Goal: Task Accomplishment & Management: Complete application form

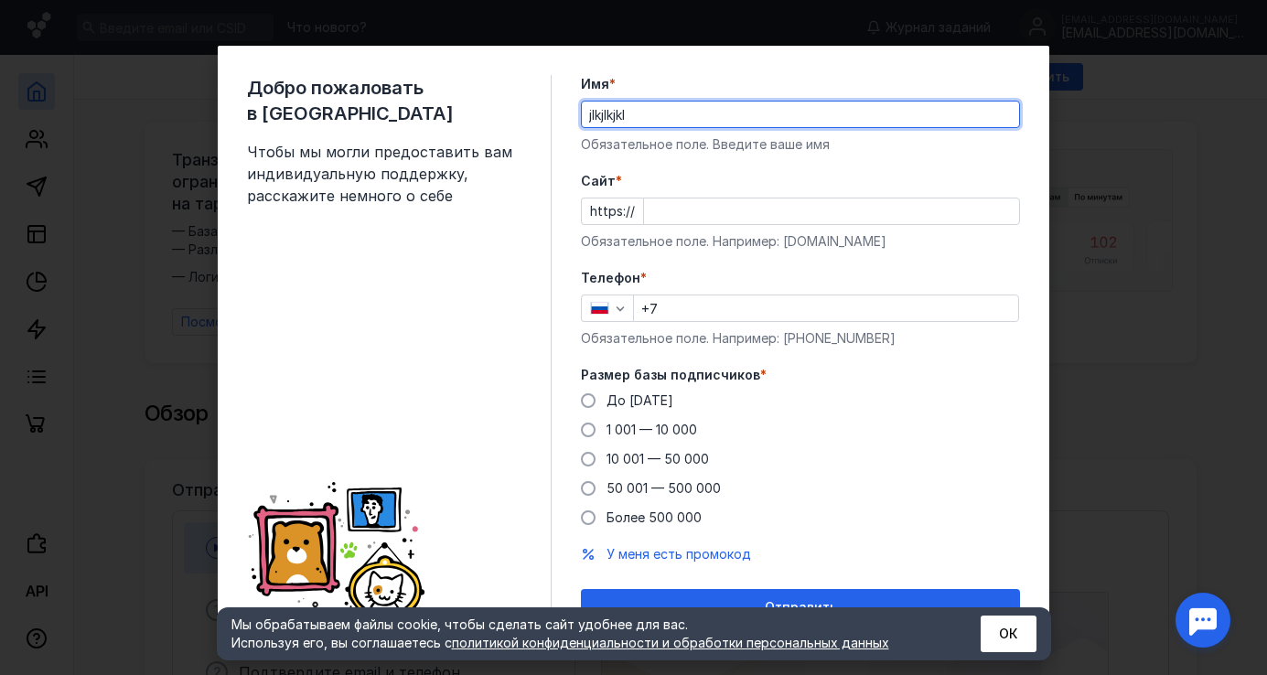
type input "jlkjlkjkl"
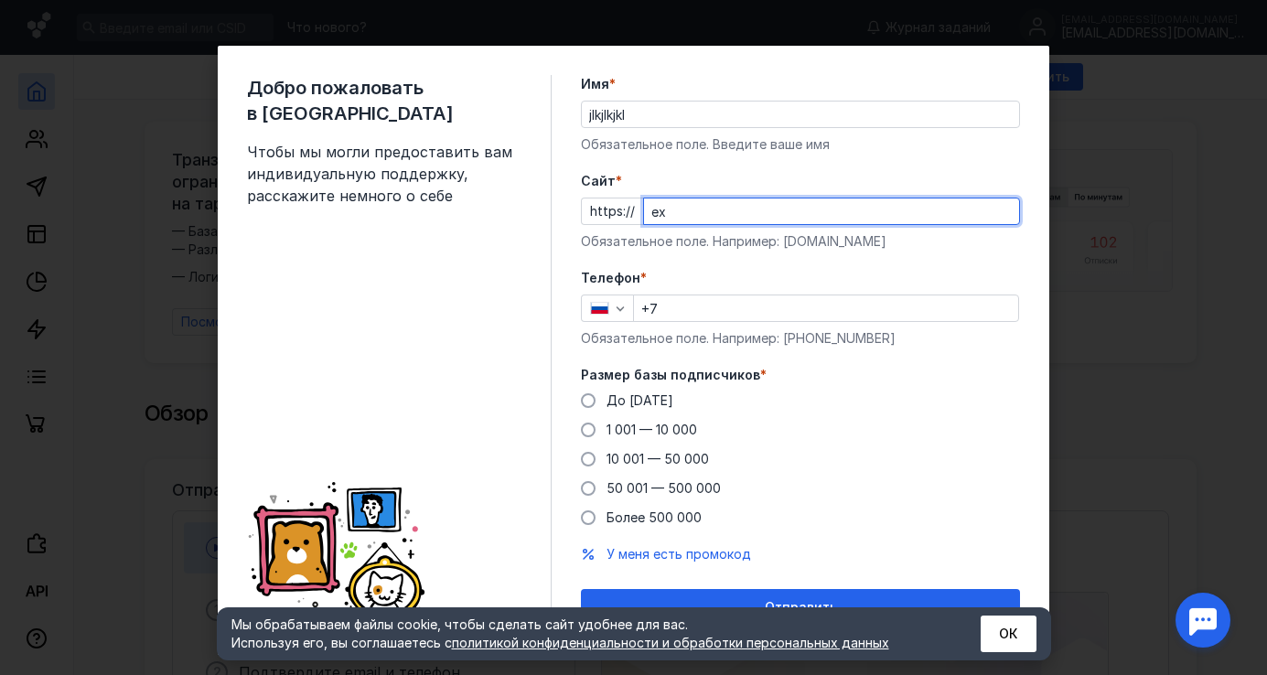
click at [666, 335] on div "Телефон * +7 Обязательное поле. Например: [PHONE_NUMBER]" at bounding box center [800, 308] width 439 height 79
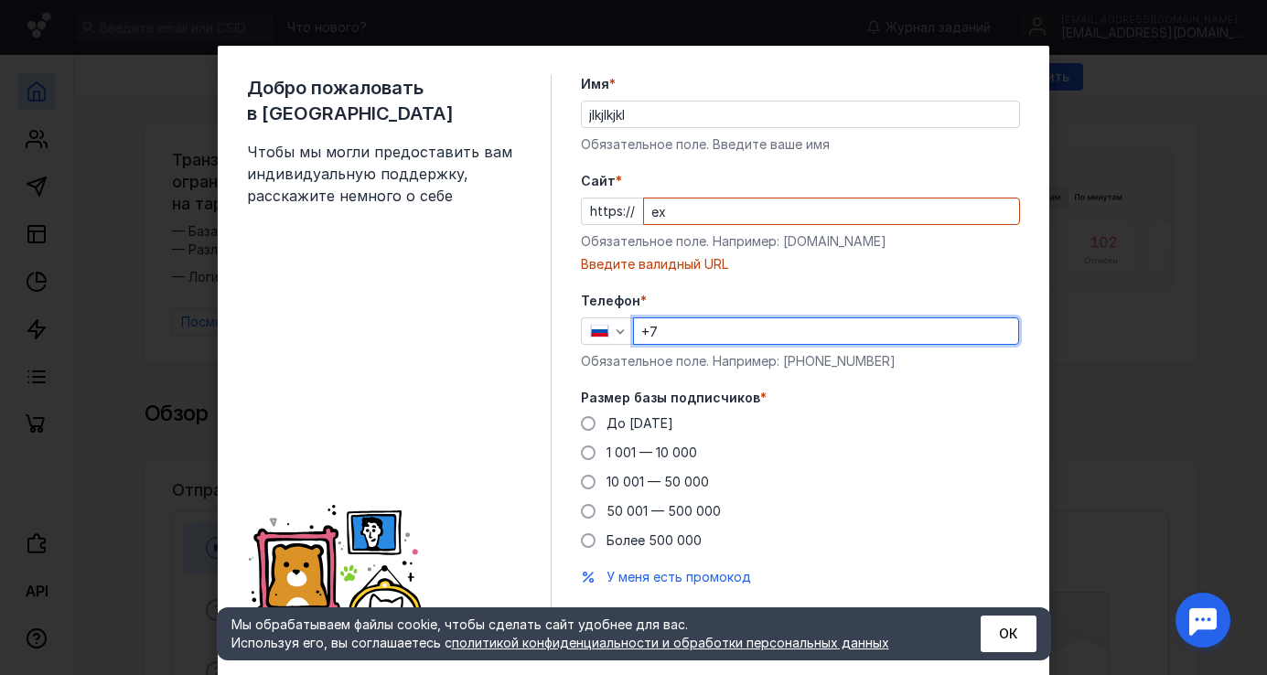
click at [755, 219] on input "ex" at bounding box center [831, 211] width 375 height 26
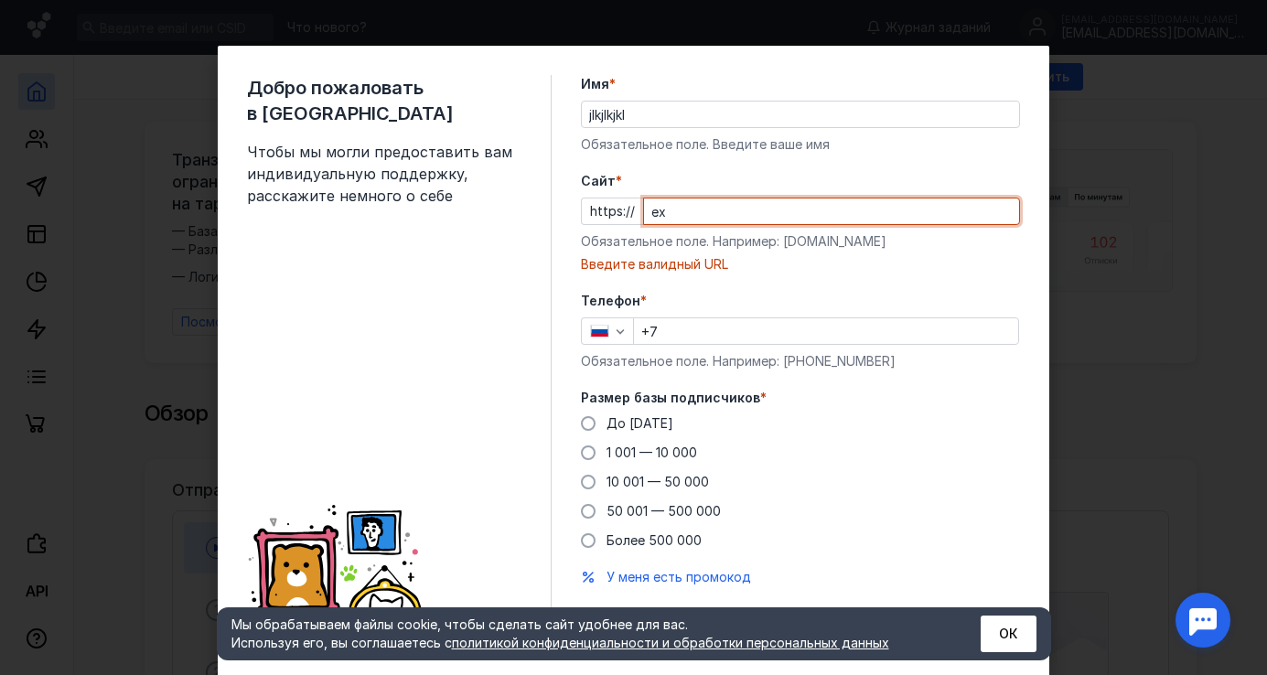
drag, startPoint x: 739, startPoint y: 219, endPoint x: 616, endPoint y: 216, distance: 123.5
click at [616, 216] on div "https:// ex" at bounding box center [800, 211] width 439 height 27
click at [865, 208] on input "ex" at bounding box center [831, 211] width 375 height 26
type input "e"
paste input "[DOMAIN_NAME][URL]"
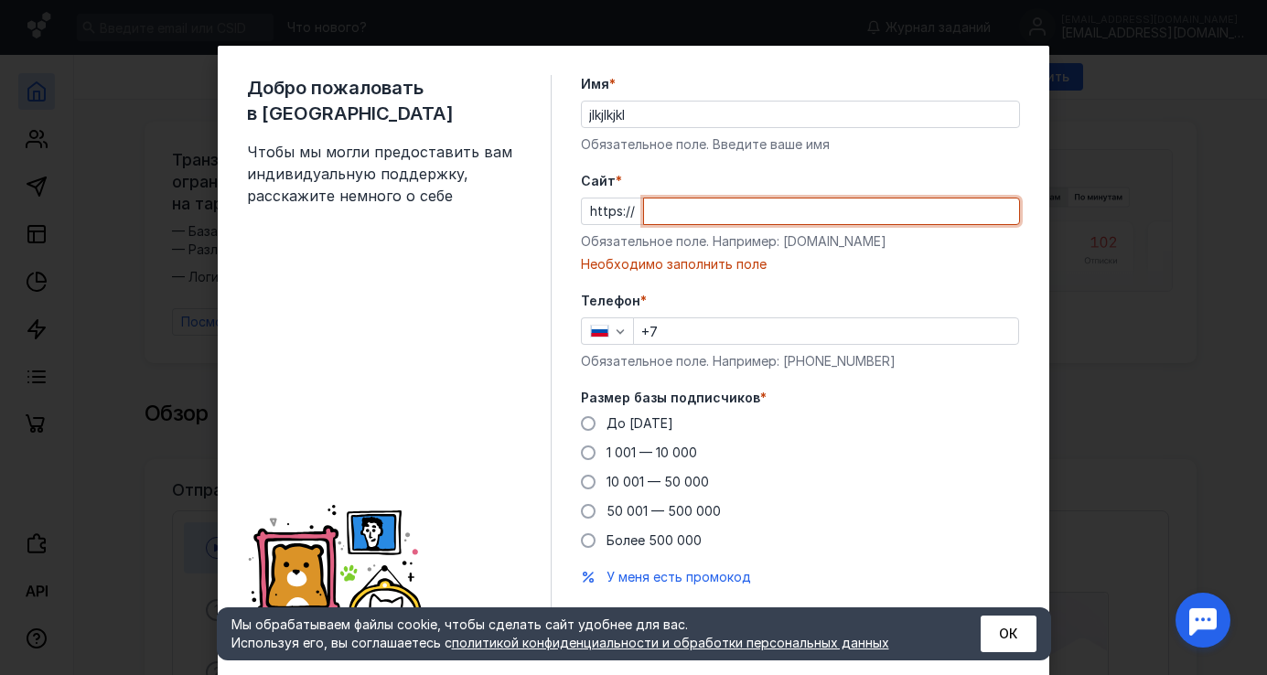
type input "[DOMAIN_NAME][URL]"
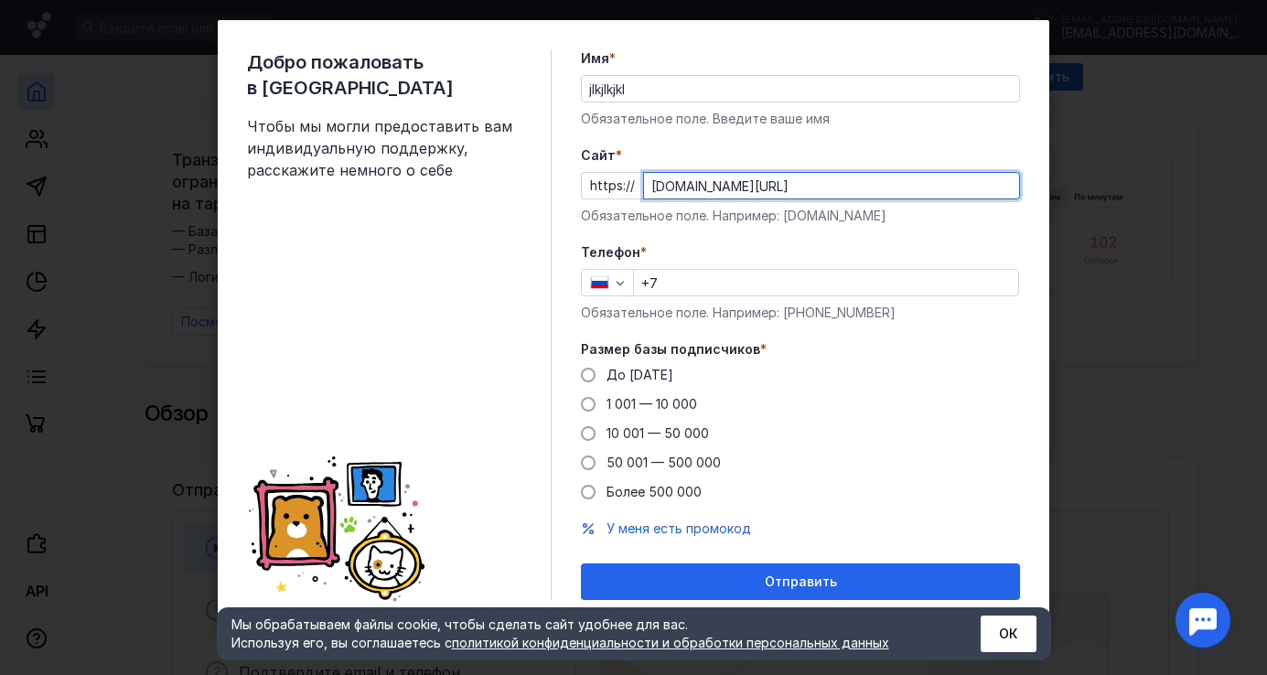
scroll to position [26, 0]
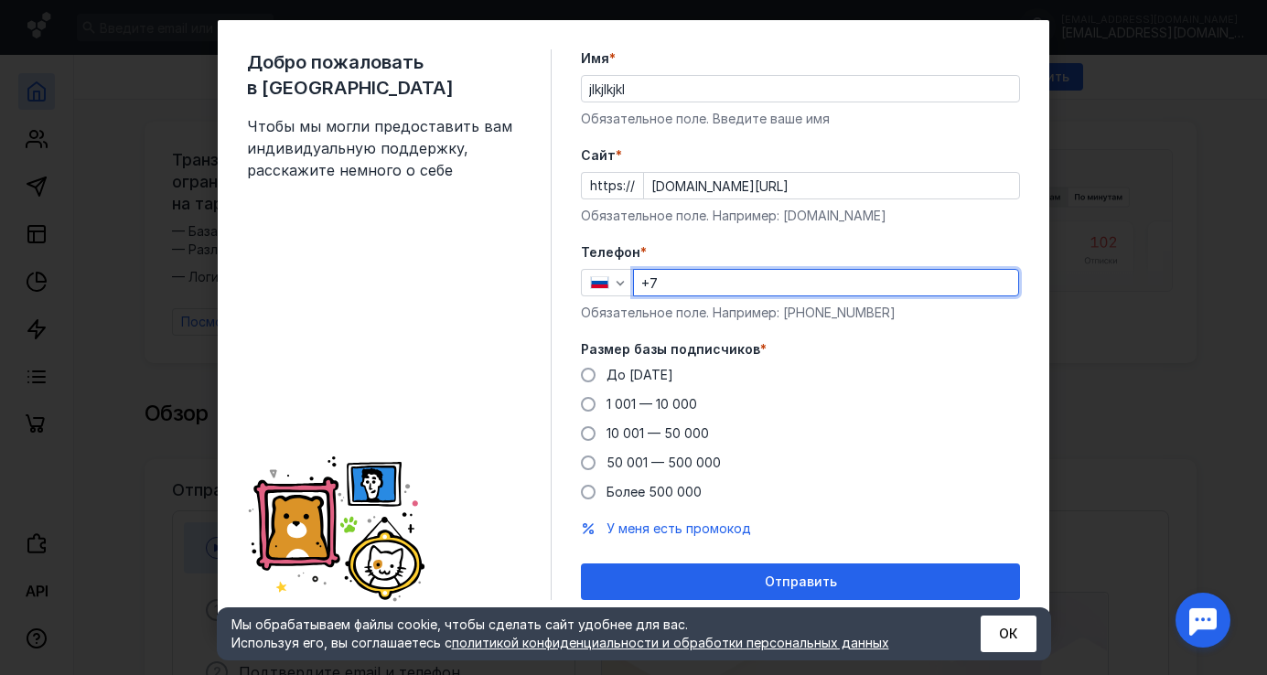
click at [734, 281] on input "+7" at bounding box center [826, 283] width 384 height 26
type input "[PHONE_NUMBER]"
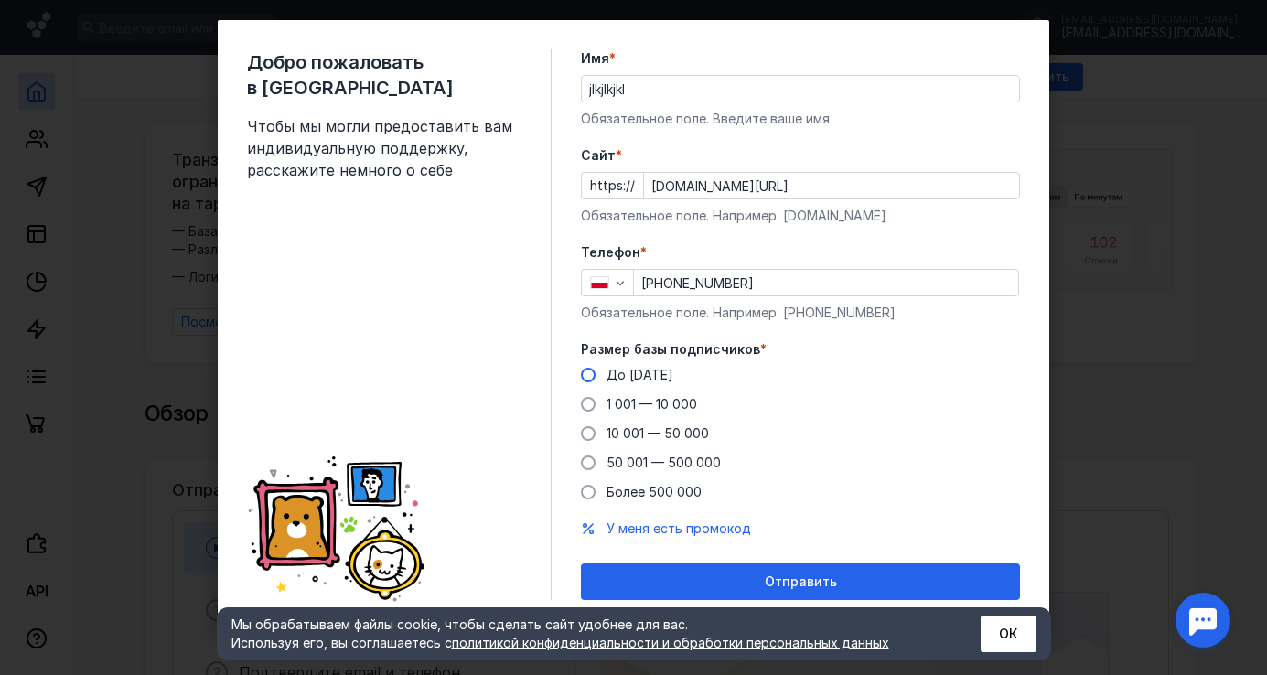
click at [623, 381] on span "До [DATE]" at bounding box center [639, 375] width 67 height 16
click at [0, 0] on input "До [DATE]" at bounding box center [0, 0] width 0 height 0
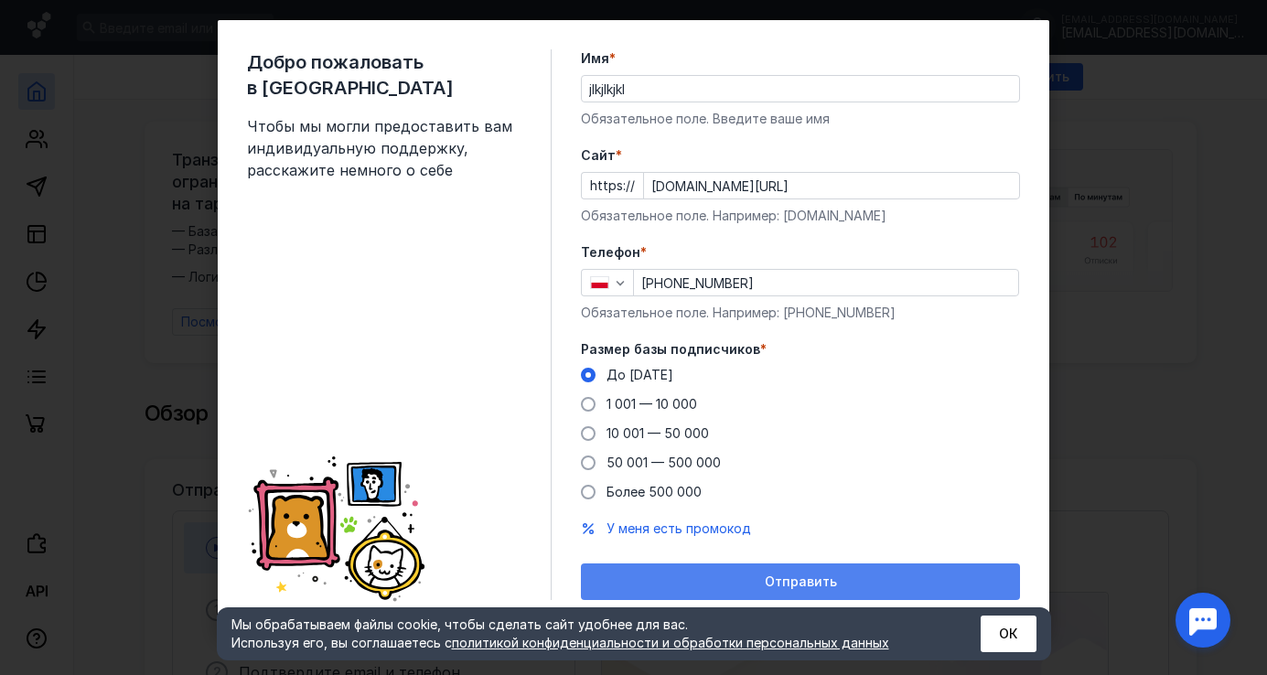
click at [716, 584] on div "Отправить" at bounding box center [800, 582] width 421 height 16
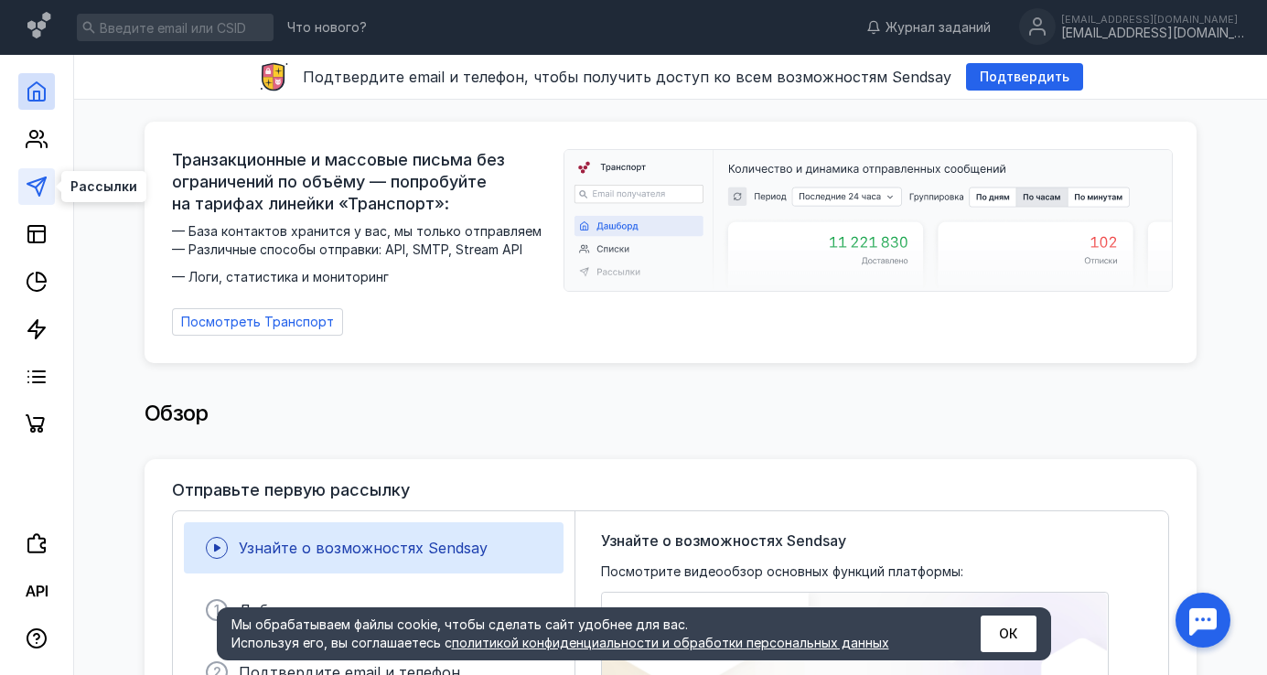
click at [37, 193] on polygon at bounding box center [36, 186] width 18 height 18
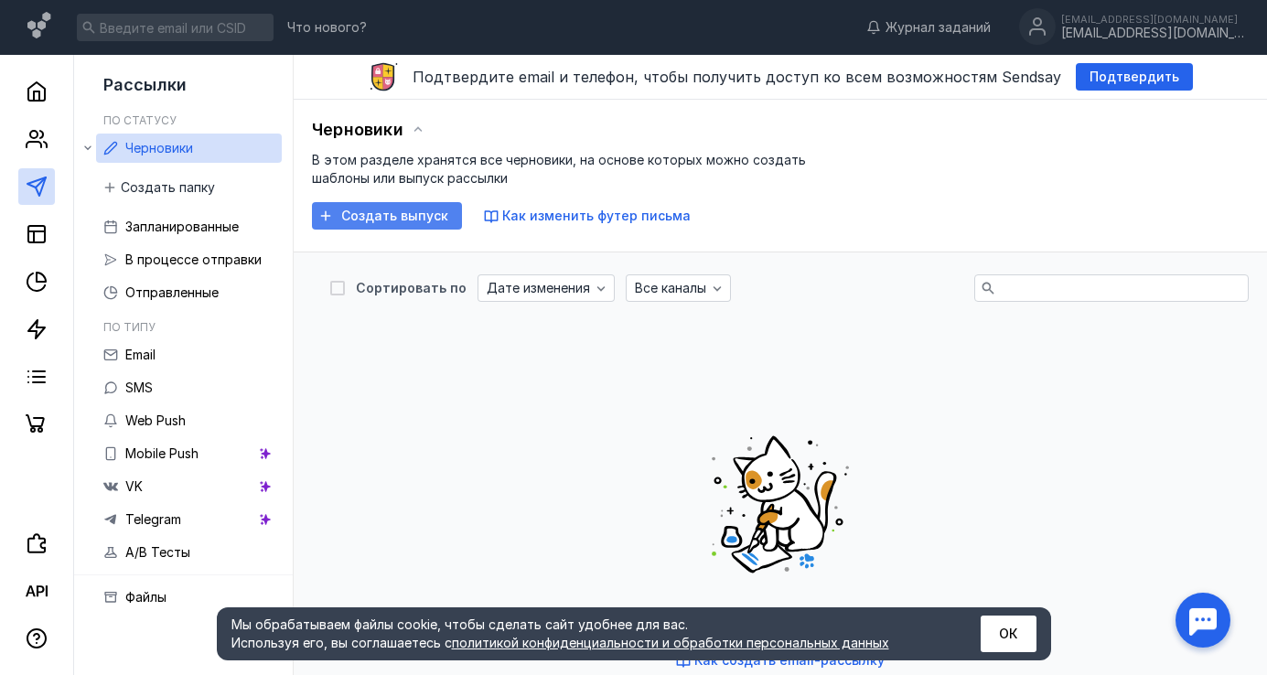
click at [416, 221] on span "Создать выпуск" at bounding box center [394, 217] width 107 height 16
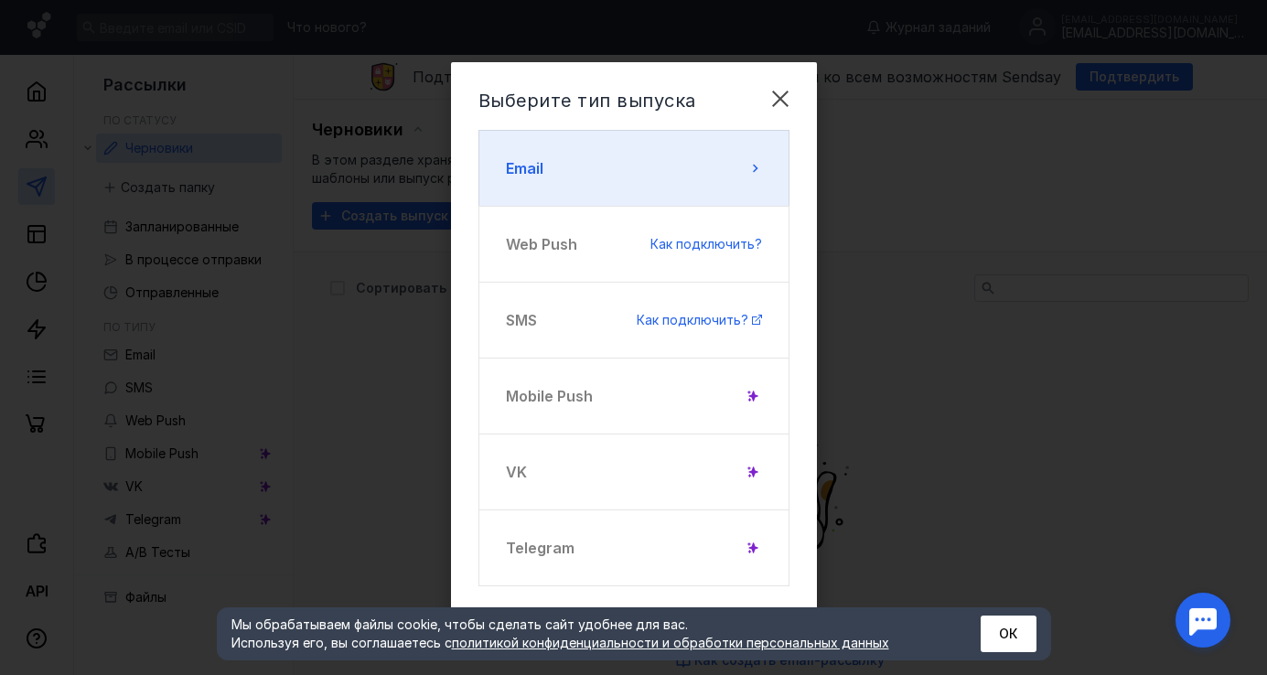
click at [670, 186] on button "Email" at bounding box center [633, 168] width 311 height 77
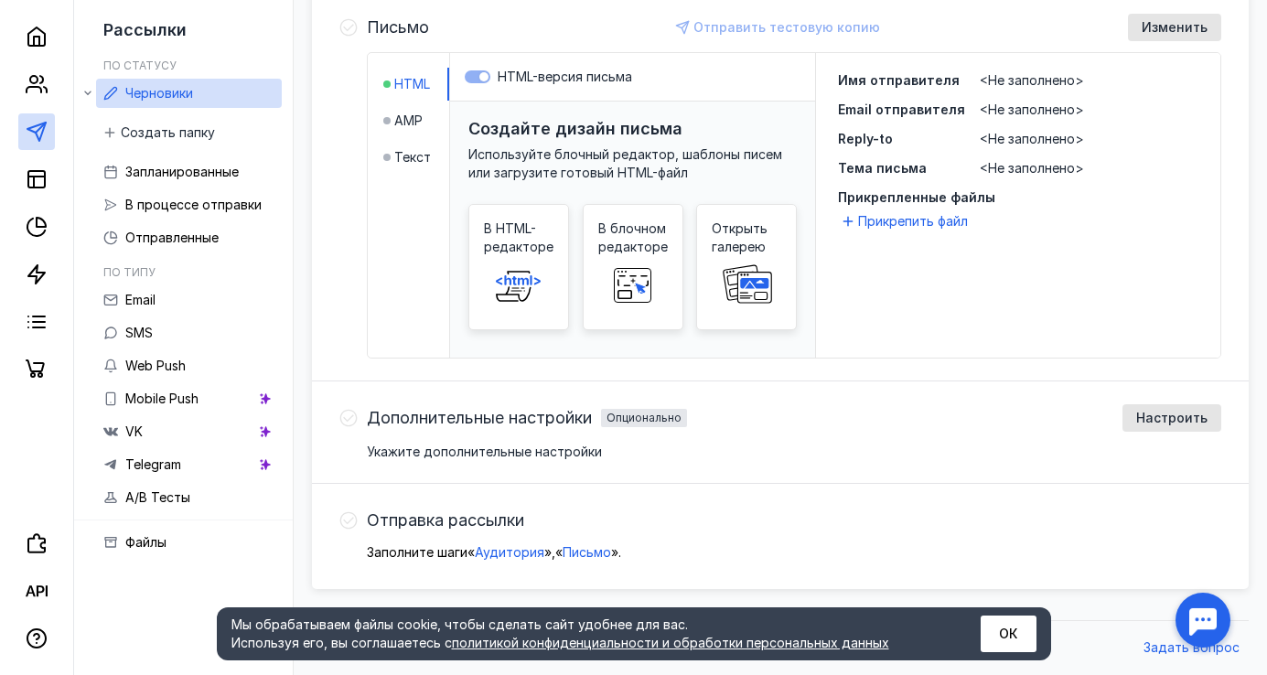
scroll to position [466, 0]
click at [209, 131] on span "Создать папку" at bounding box center [168, 133] width 94 height 16
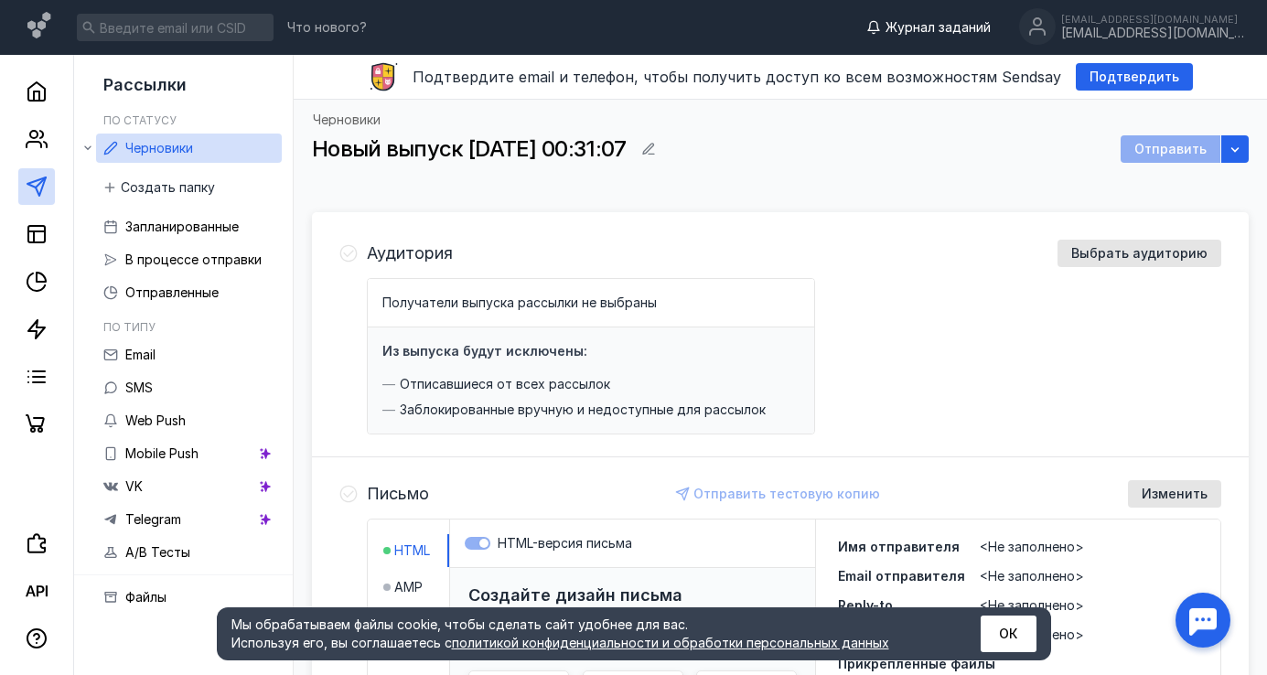
scroll to position [0, 0]
